Goal: Task Accomplishment & Management: Manage account settings

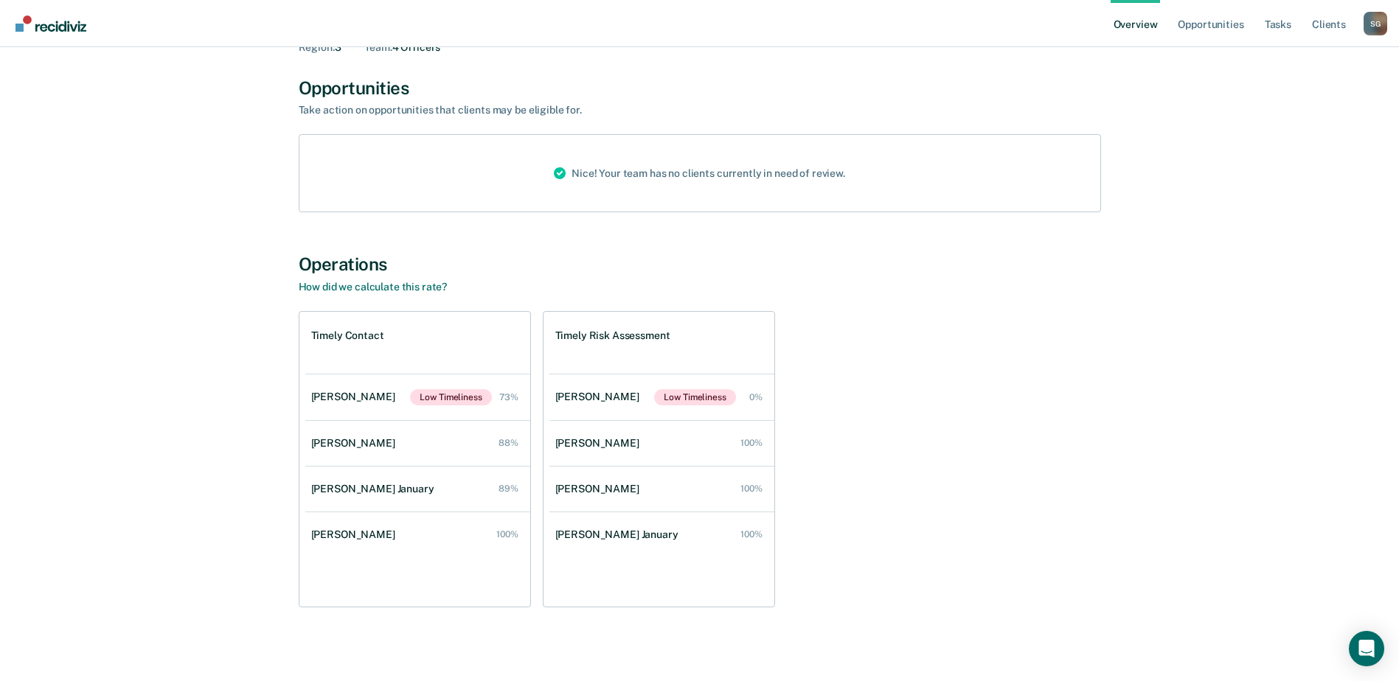
scroll to position [86, 0]
click at [1211, 22] on link "Opportunities" at bounding box center [1210, 23] width 72 height 47
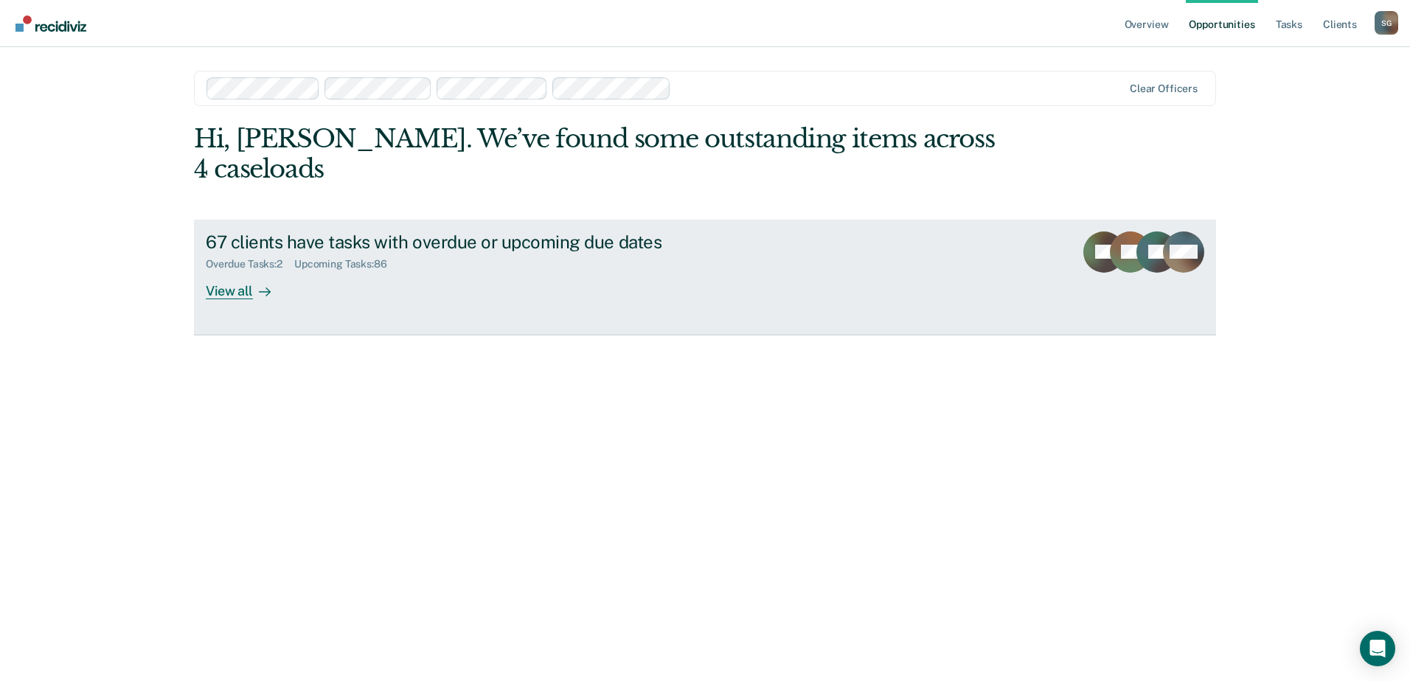
click at [251, 258] on div "Overdue Tasks : 2" at bounding box center [250, 264] width 88 height 13
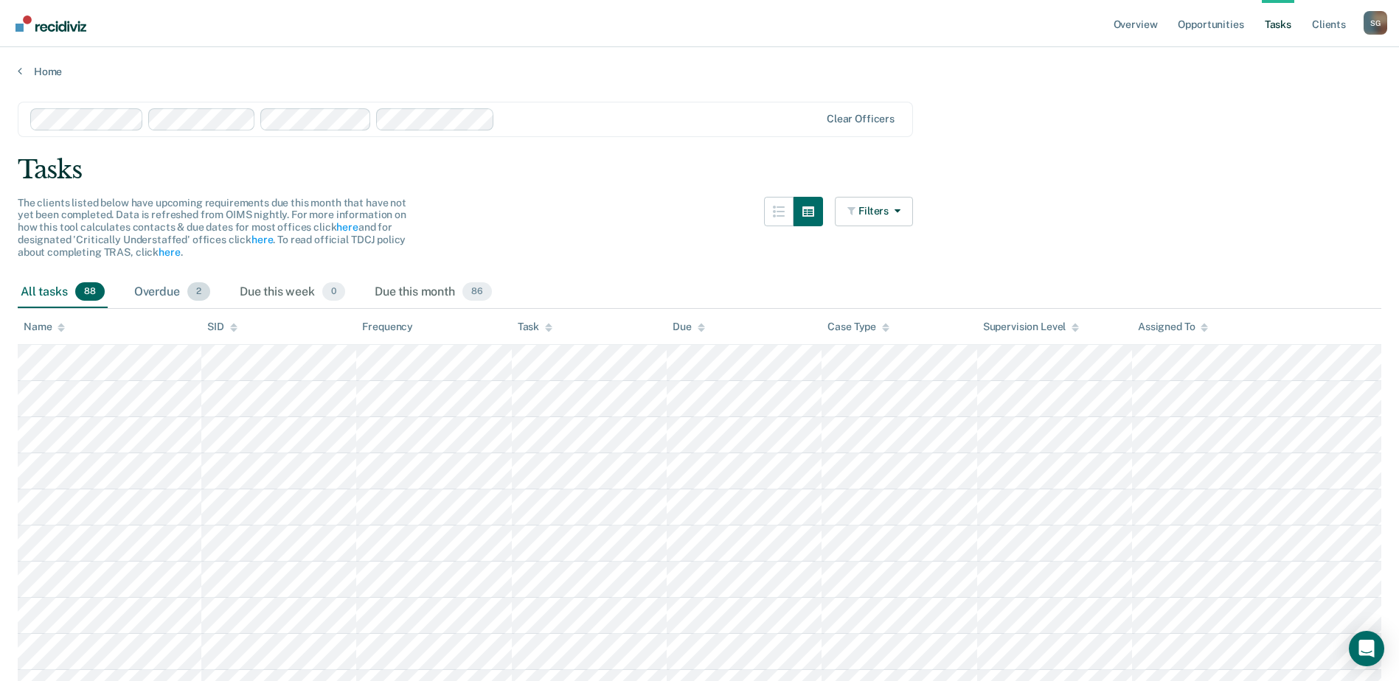
click at [187, 288] on div "Overdue 2" at bounding box center [172, 292] width 82 height 32
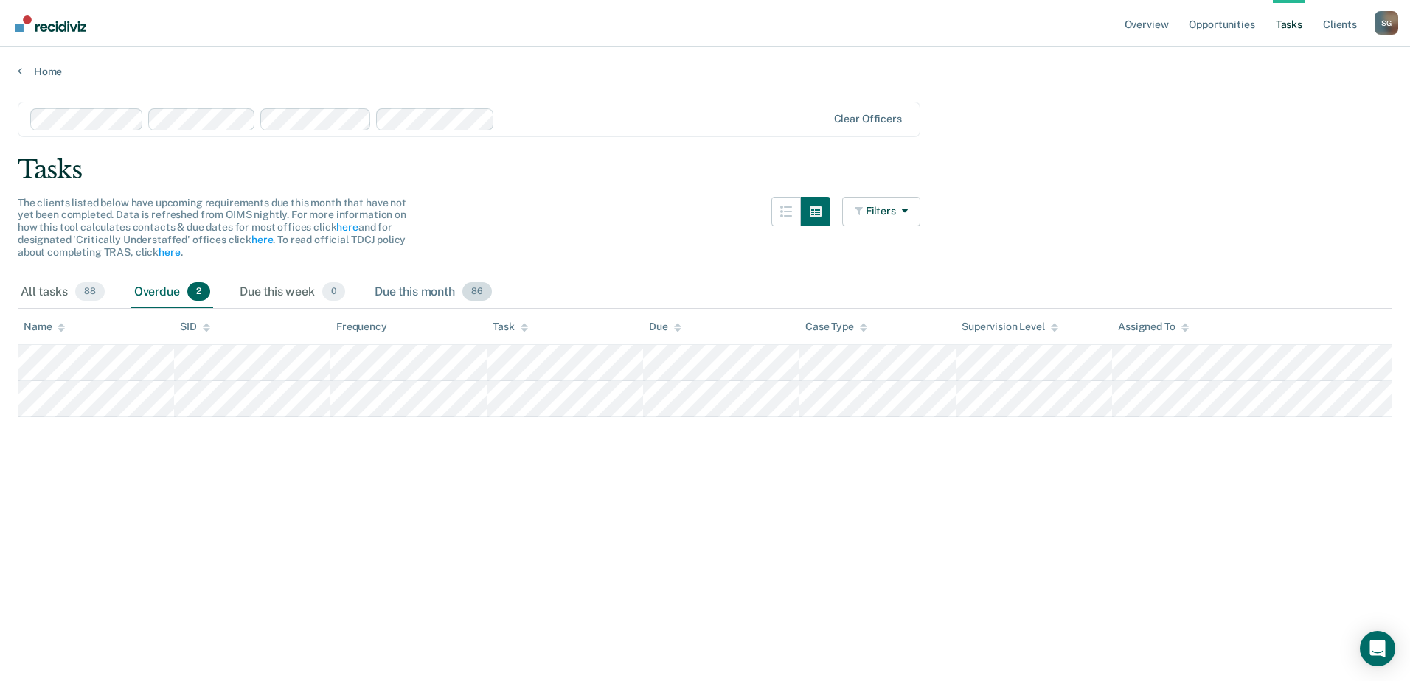
click at [426, 296] on div "Due this month 86" at bounding box center [433, 292] width 123 height 32
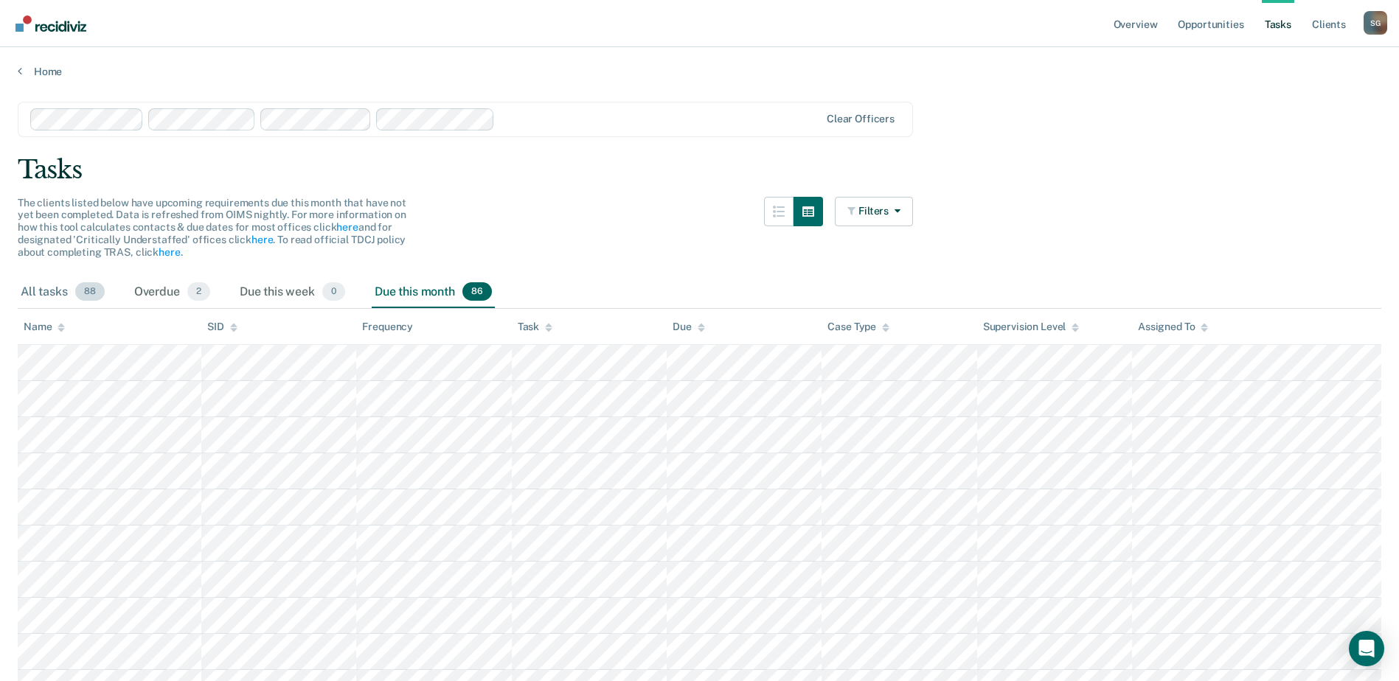
click at [50, 295] on div "All tasks 88" at bounding box center [63, 292] width 90 height 32
click at [161, 294] on div "Overdue 2" at bounding box center [172, 292] width 82 height 32
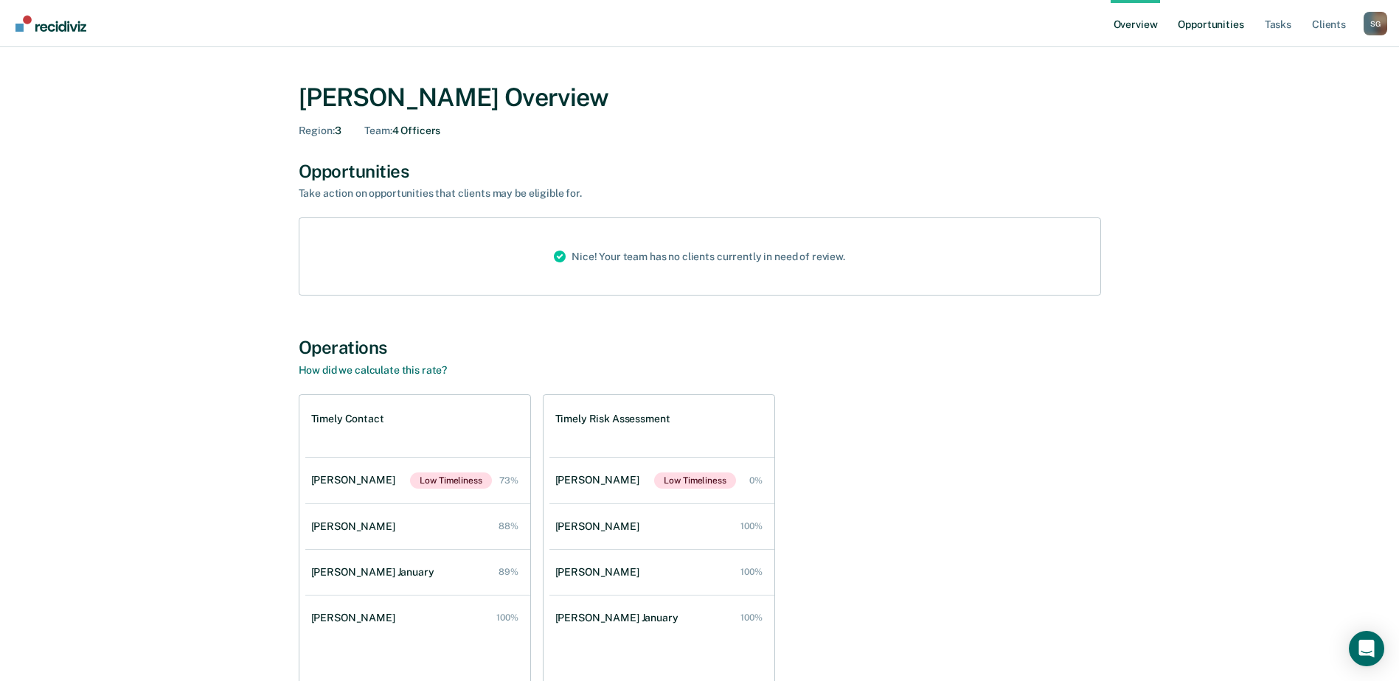
click at [1219, 24] on link "Opportunities" at bounding box center [1210, 23] width 72 height 47
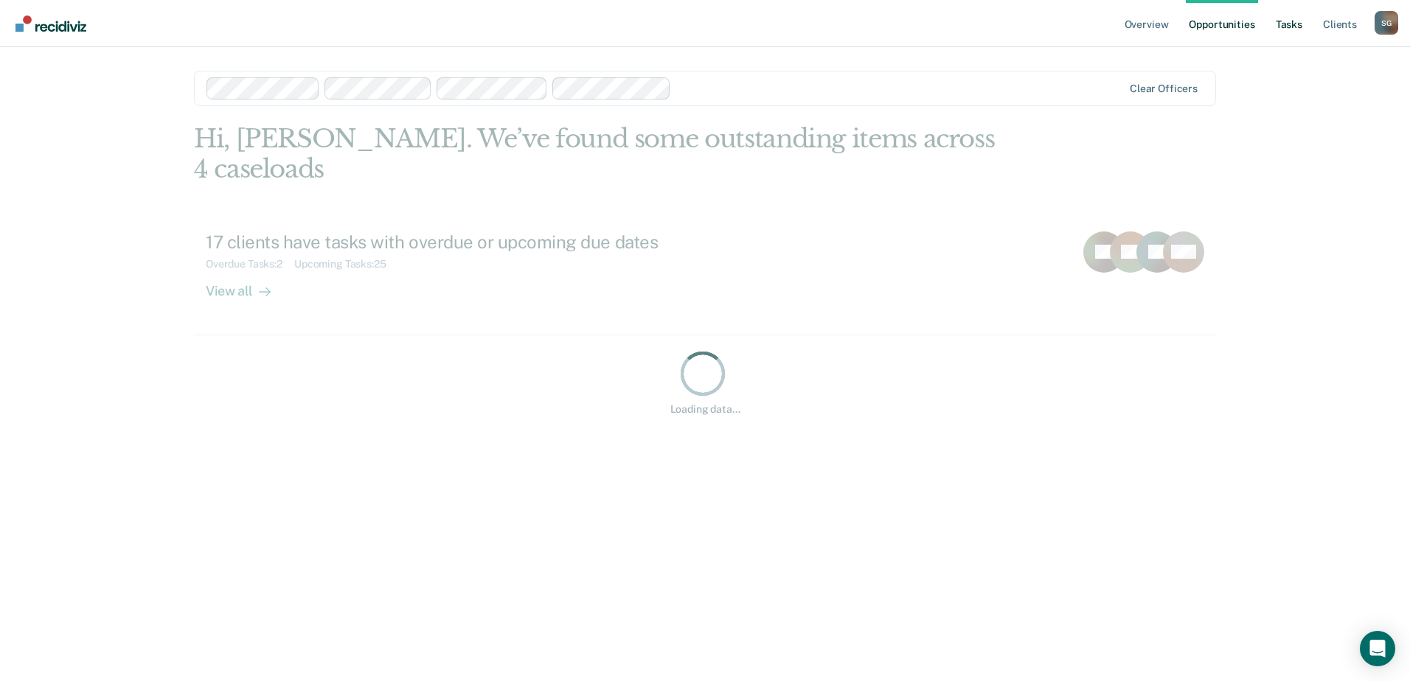
click at [1290, 30] on link "Tasks" at bounding box center [1288, 23] width 32 height 47
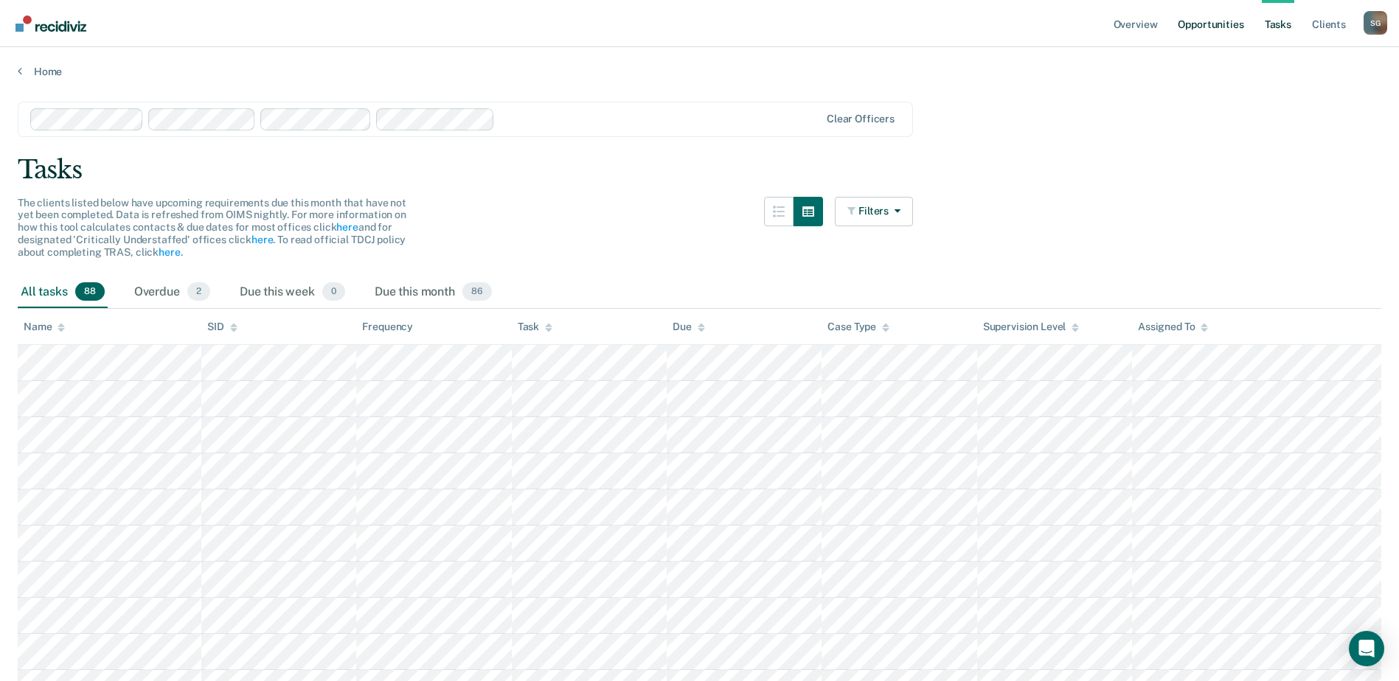
click at [1216, 24] on link "Opportunities" at bounding box center [1210, 23] width 72 height 47
